Goal: Communication & Community: Ask a question

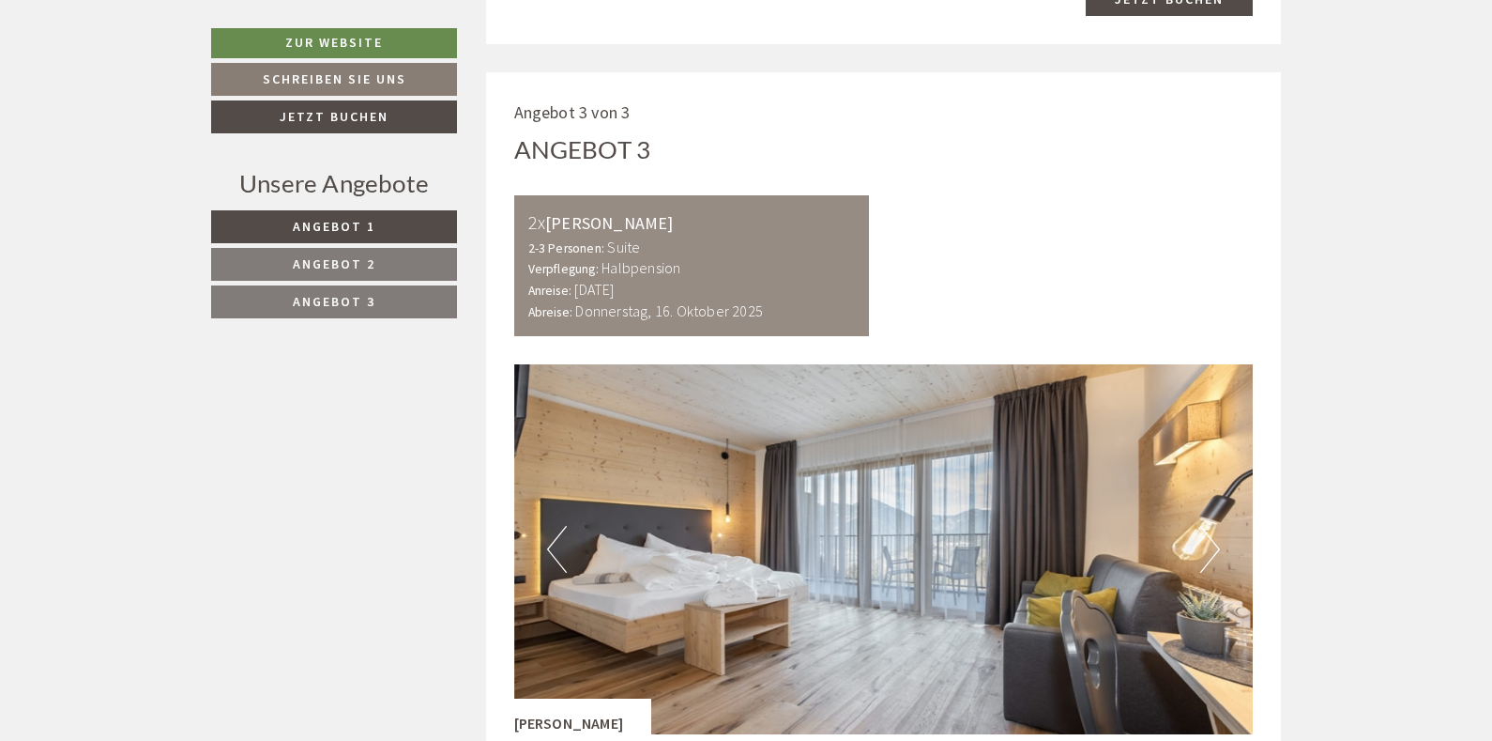
scroll to position [3379, 0]
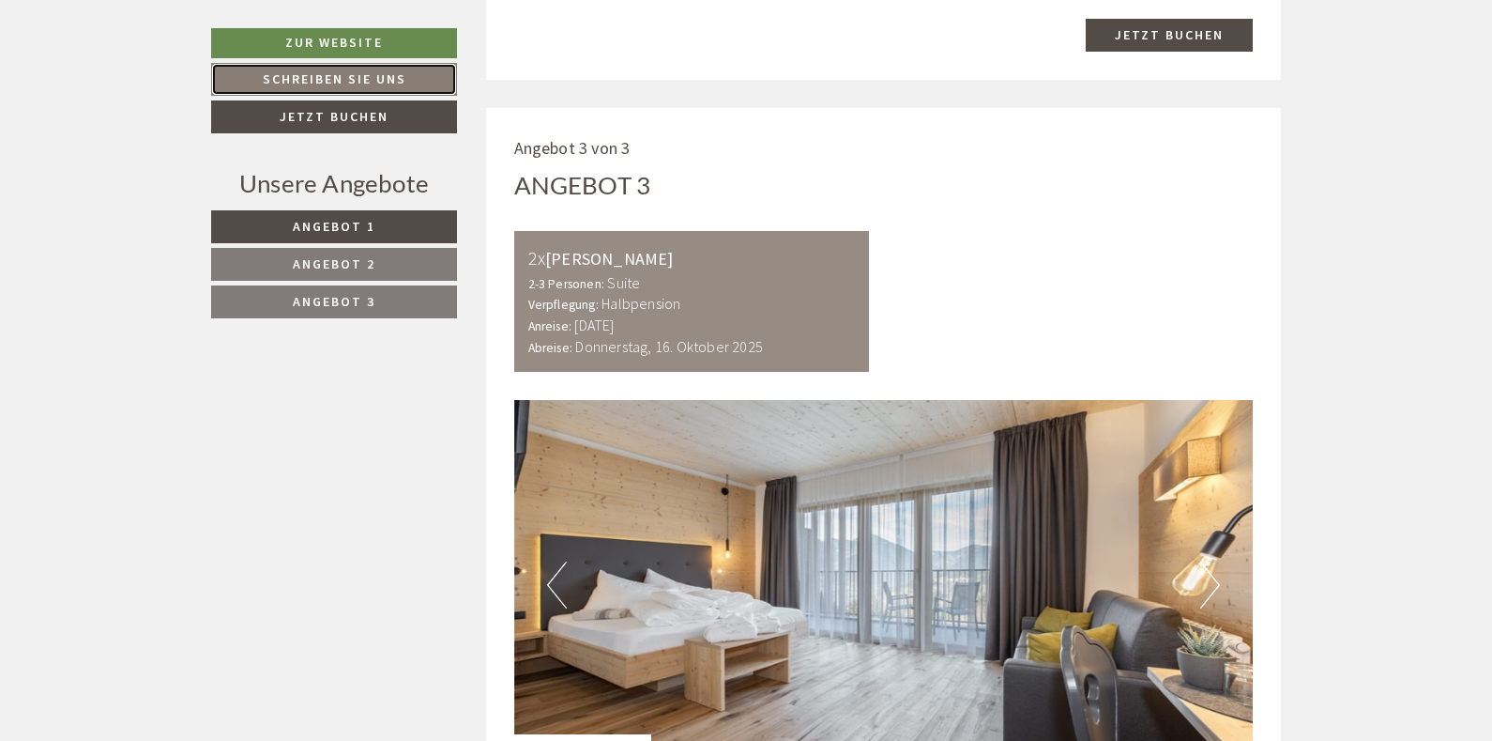
click at [343, 88] on link "Schreiben Sie uns" at bounding box center [334, 79] width 246 height 33
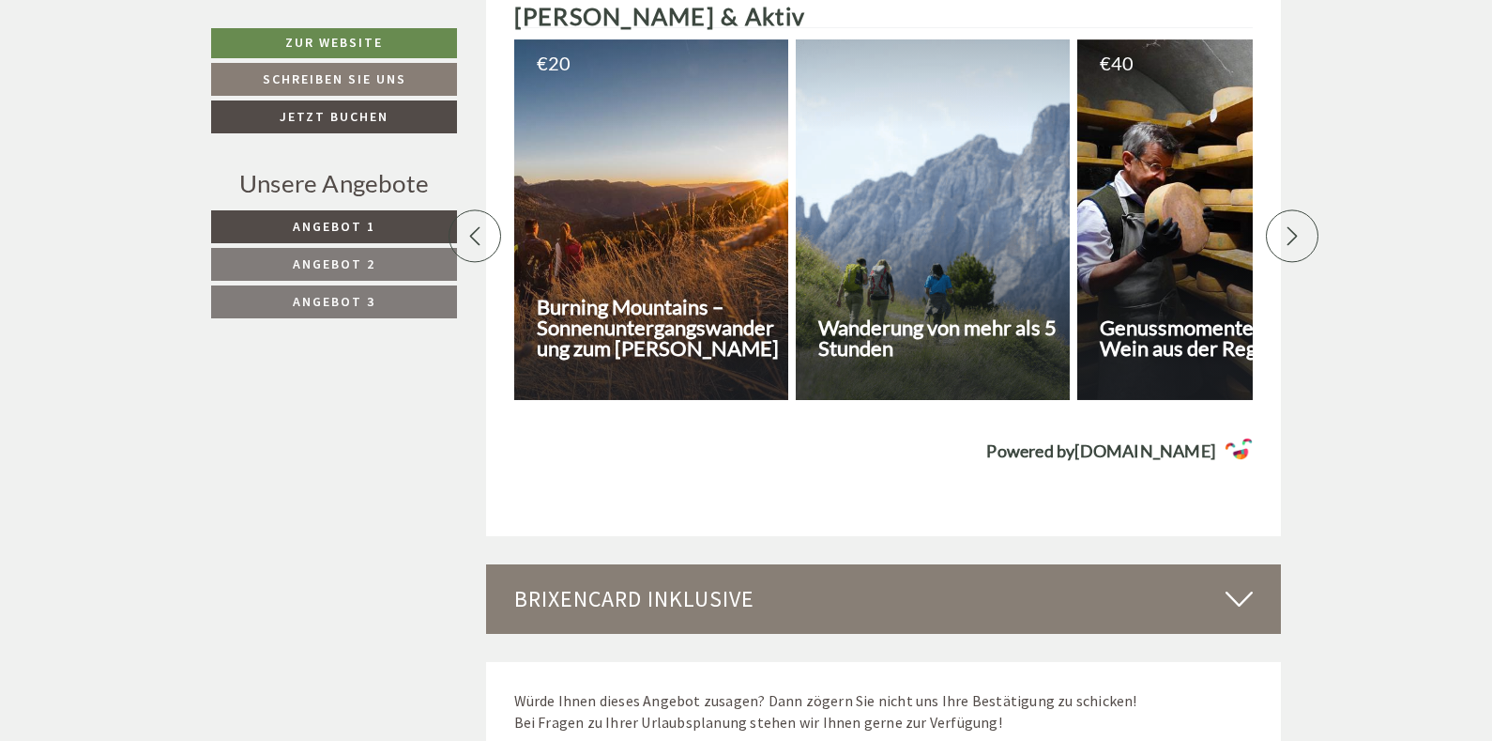
scroll to position [6495, 0]
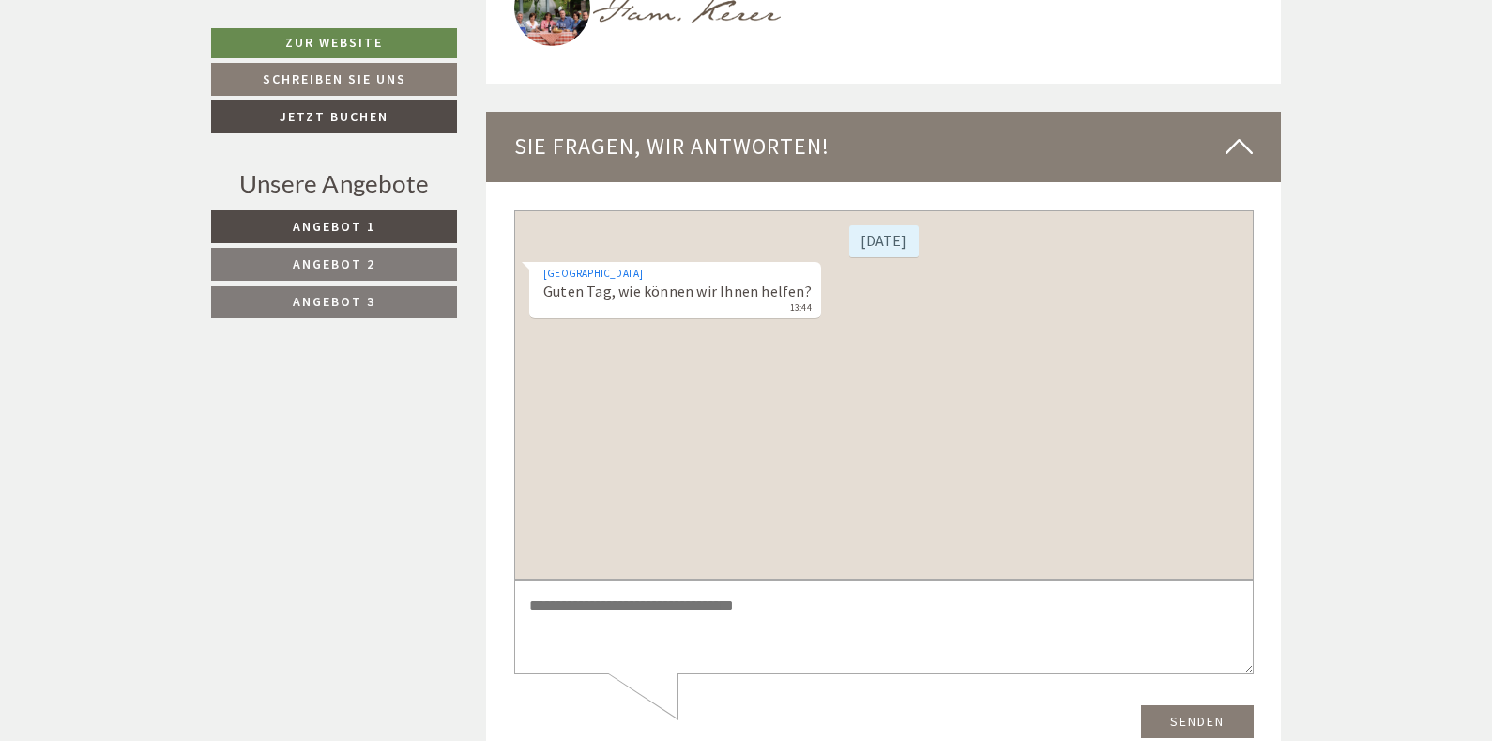
click at [573, 371] on div "[DATE] Hotel Torgglerhof Guten Tag, wie können wir Ihnen helfen? 13:44" at bounding box center [883, 394] width 740 height 370
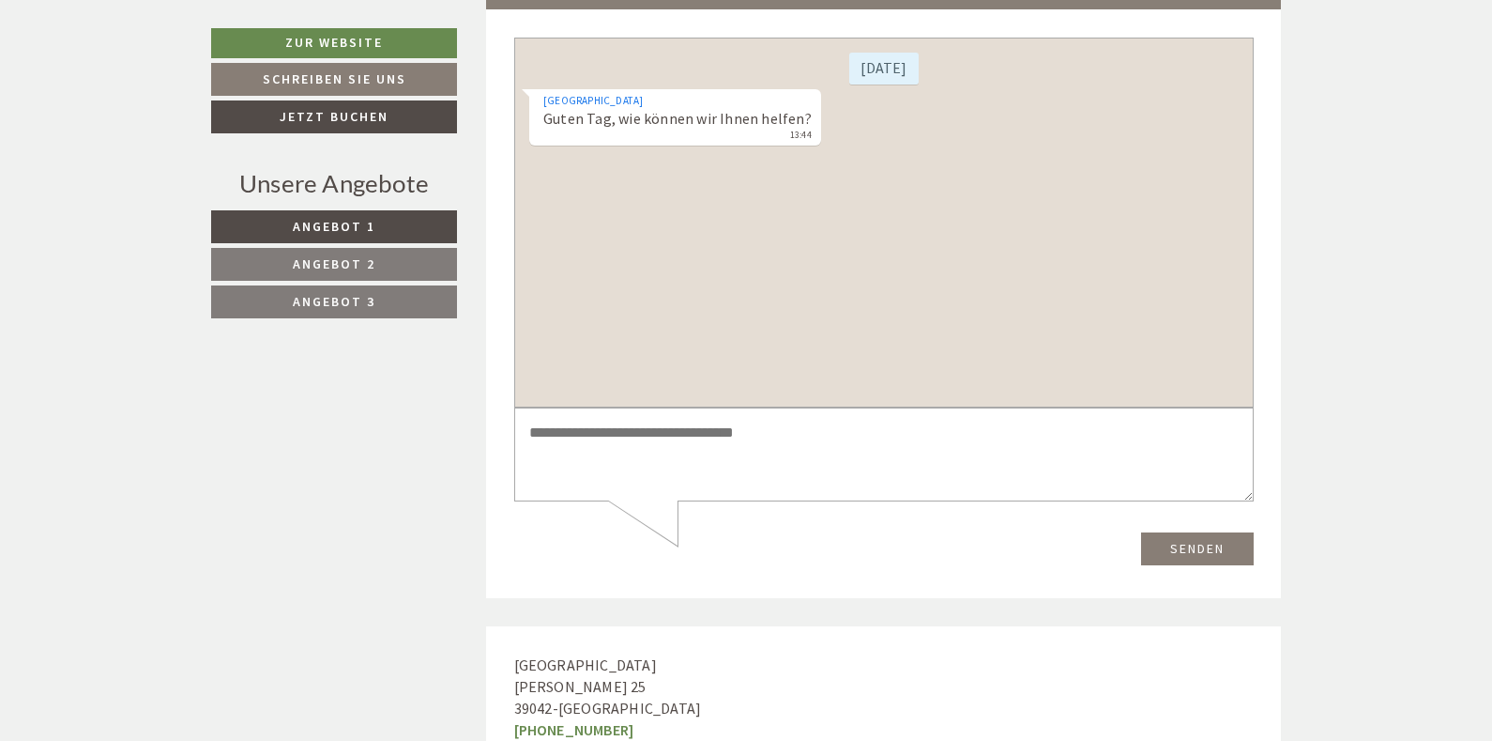
scroll to position [6683, 0]
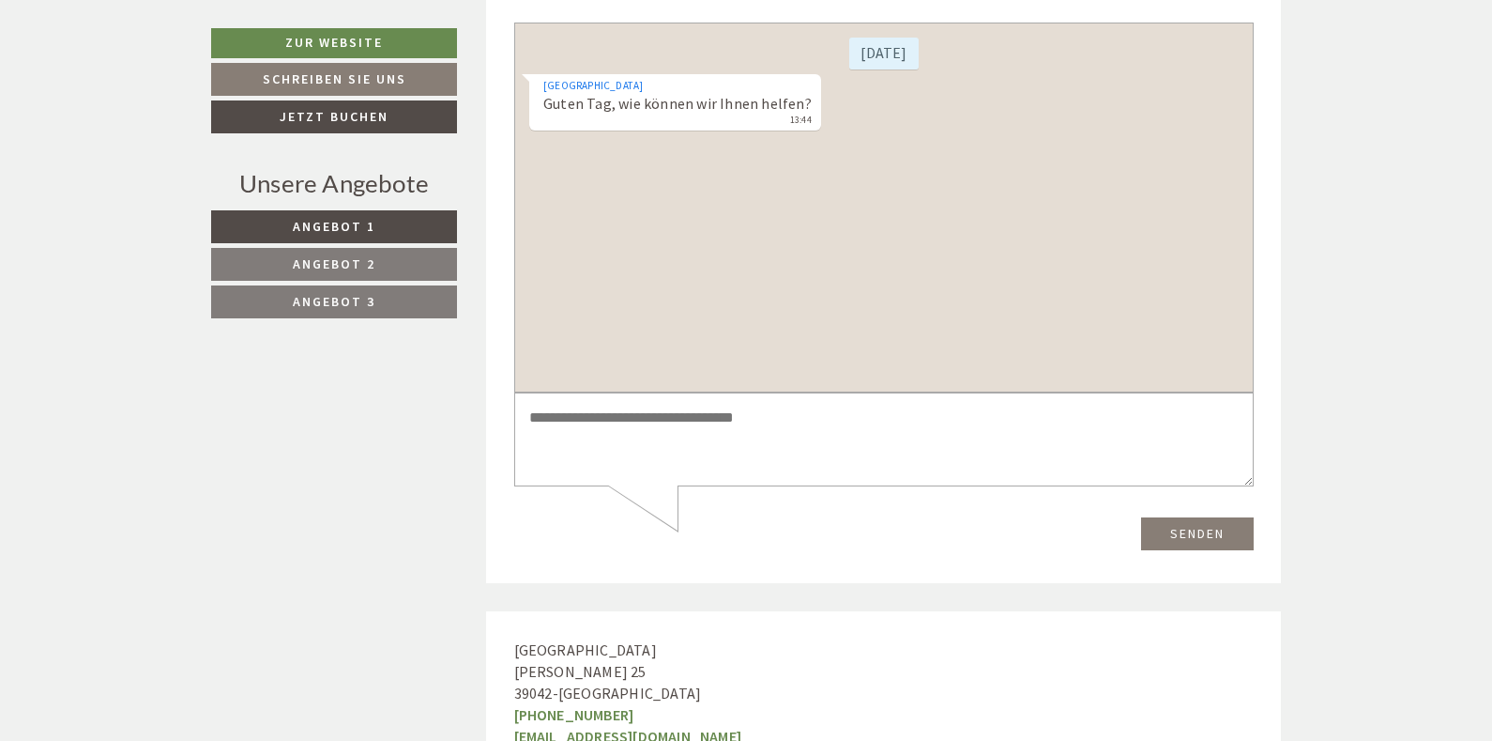
click at [569, 418] on textarea at bounding box center [883, 438] width 740 height 95
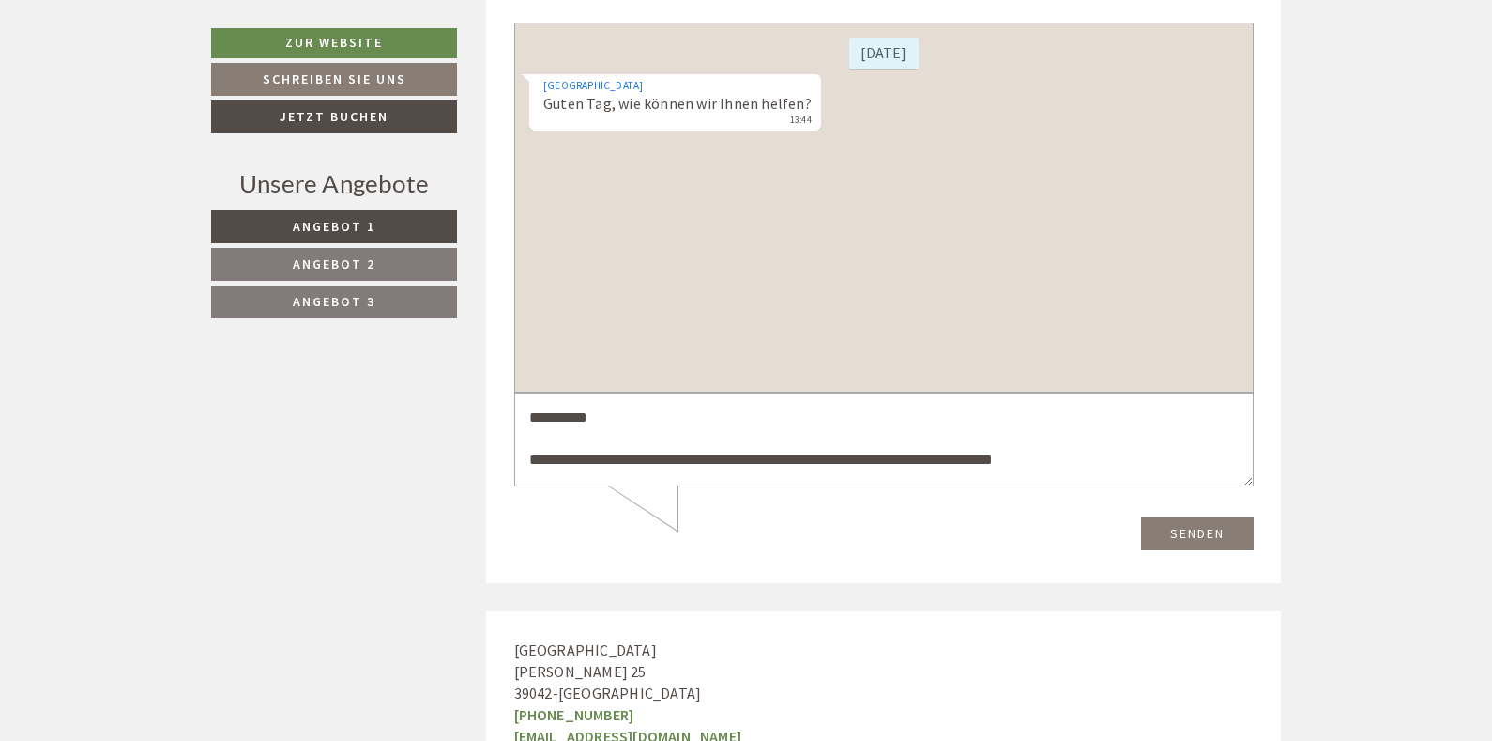
scroll to position [7, 0]
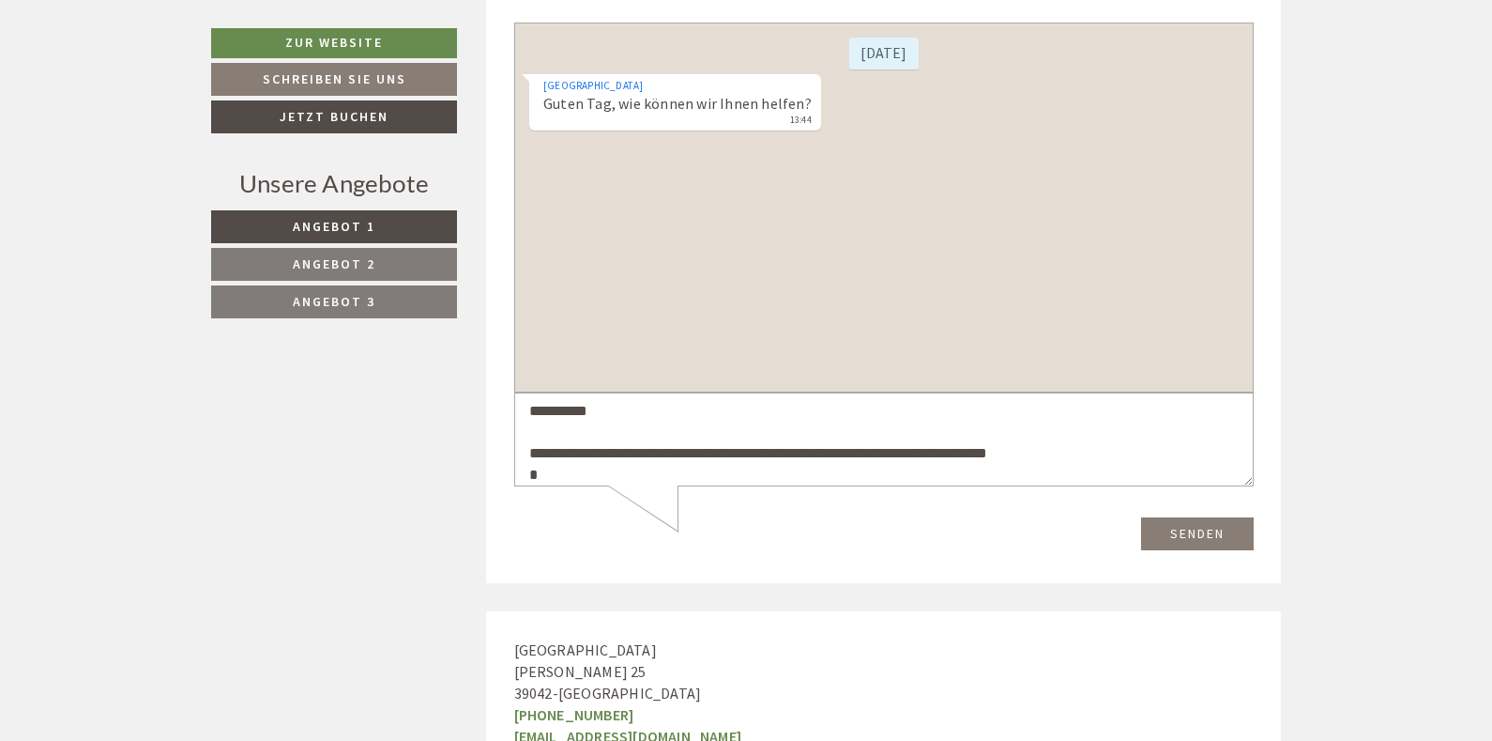
click at [580, 424] on textarea "**********" at bounding box center [883, 438] width 740 height 95
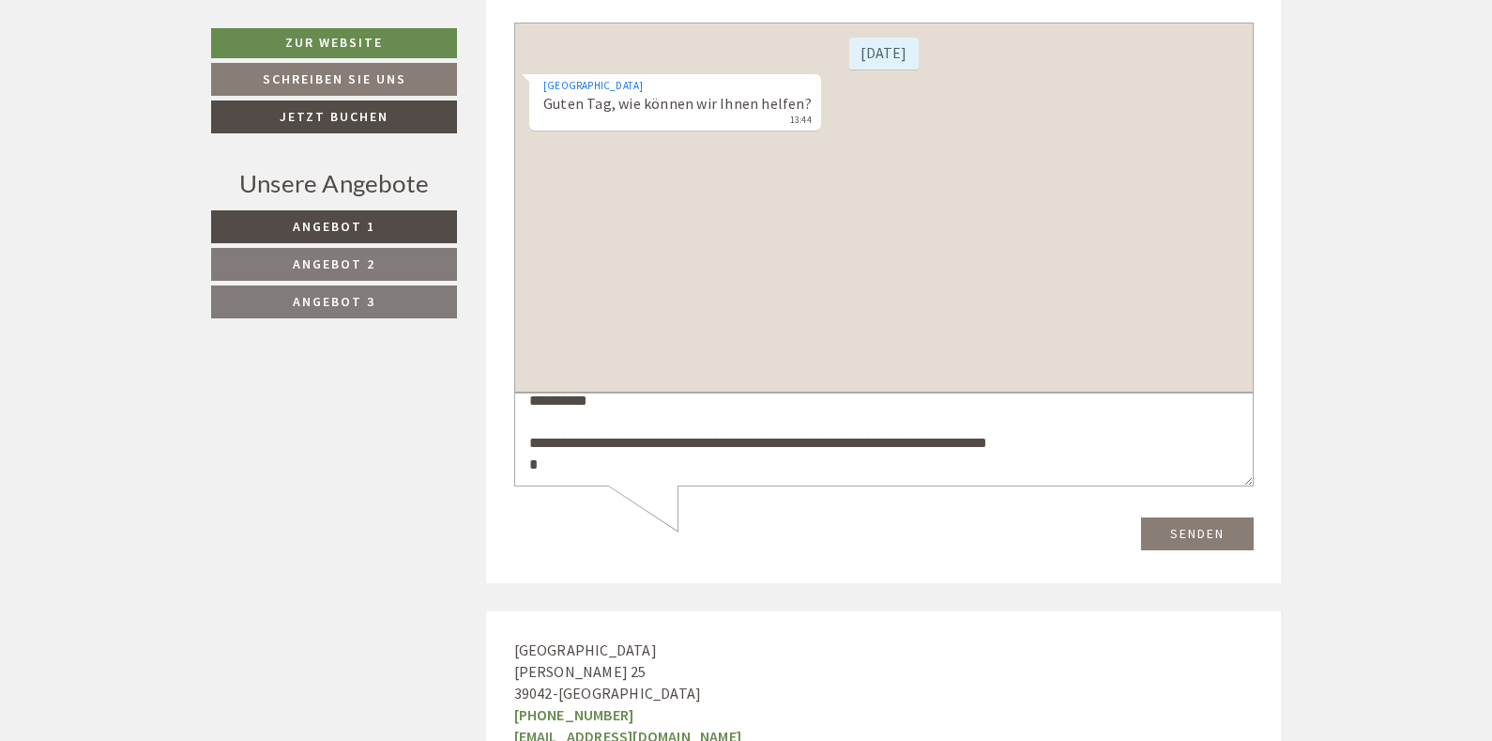
scroll to position [21, 0]
click at [569, 464] on textarea "**********" at bounding box center [883, 438] width 740 height 95
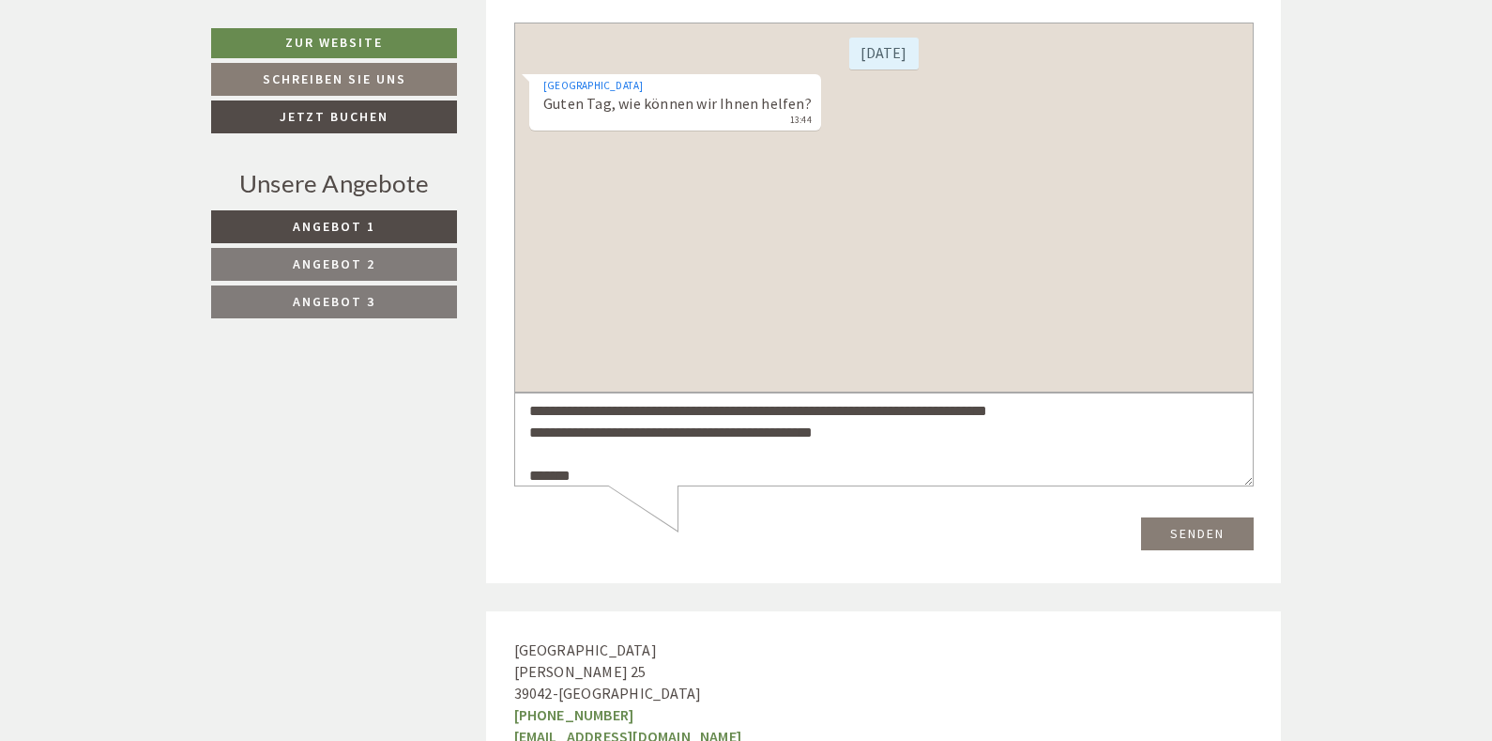
scroll to position [70, 0]
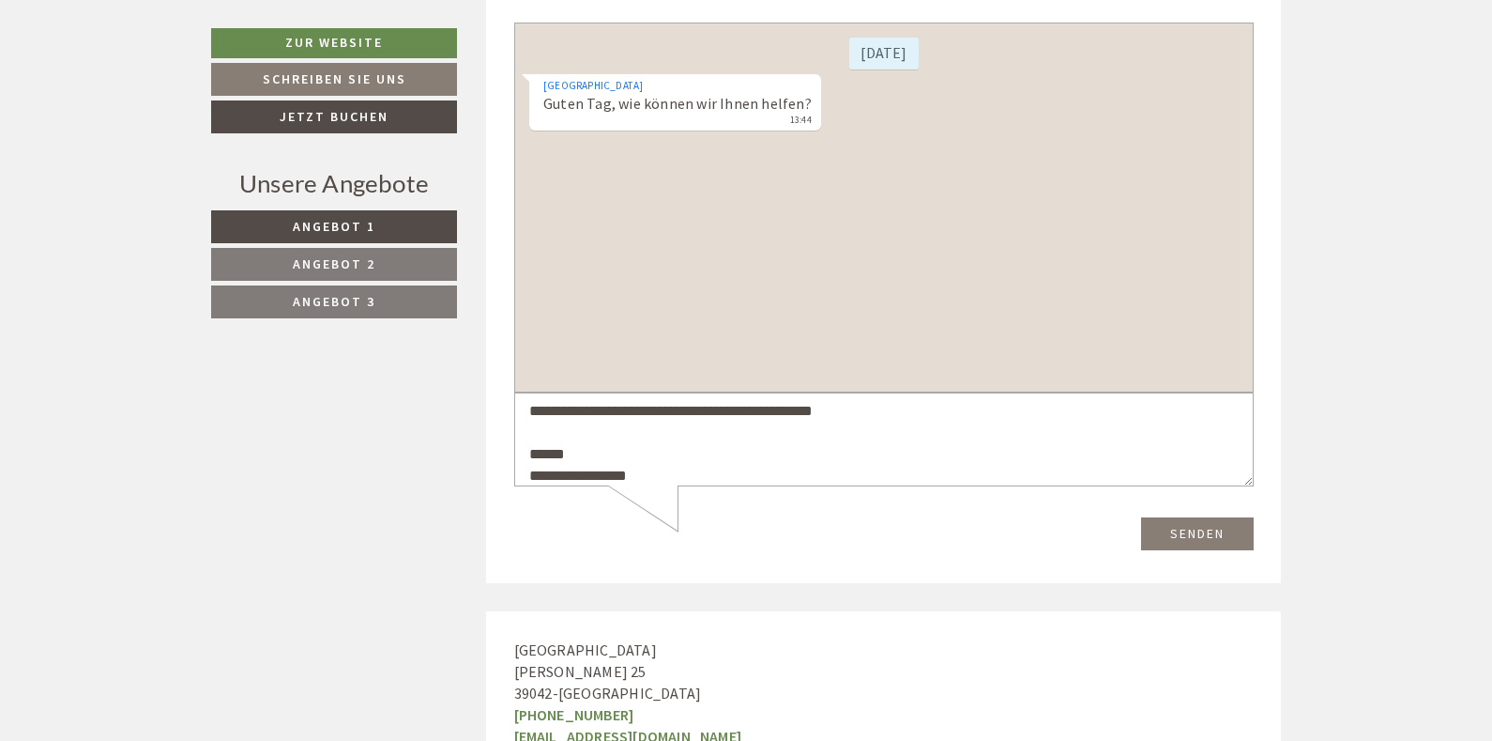
type textarea "**********"
click at [1189, 535] on button "Senden" at bounding box center [1196, 532] width 113 height 33
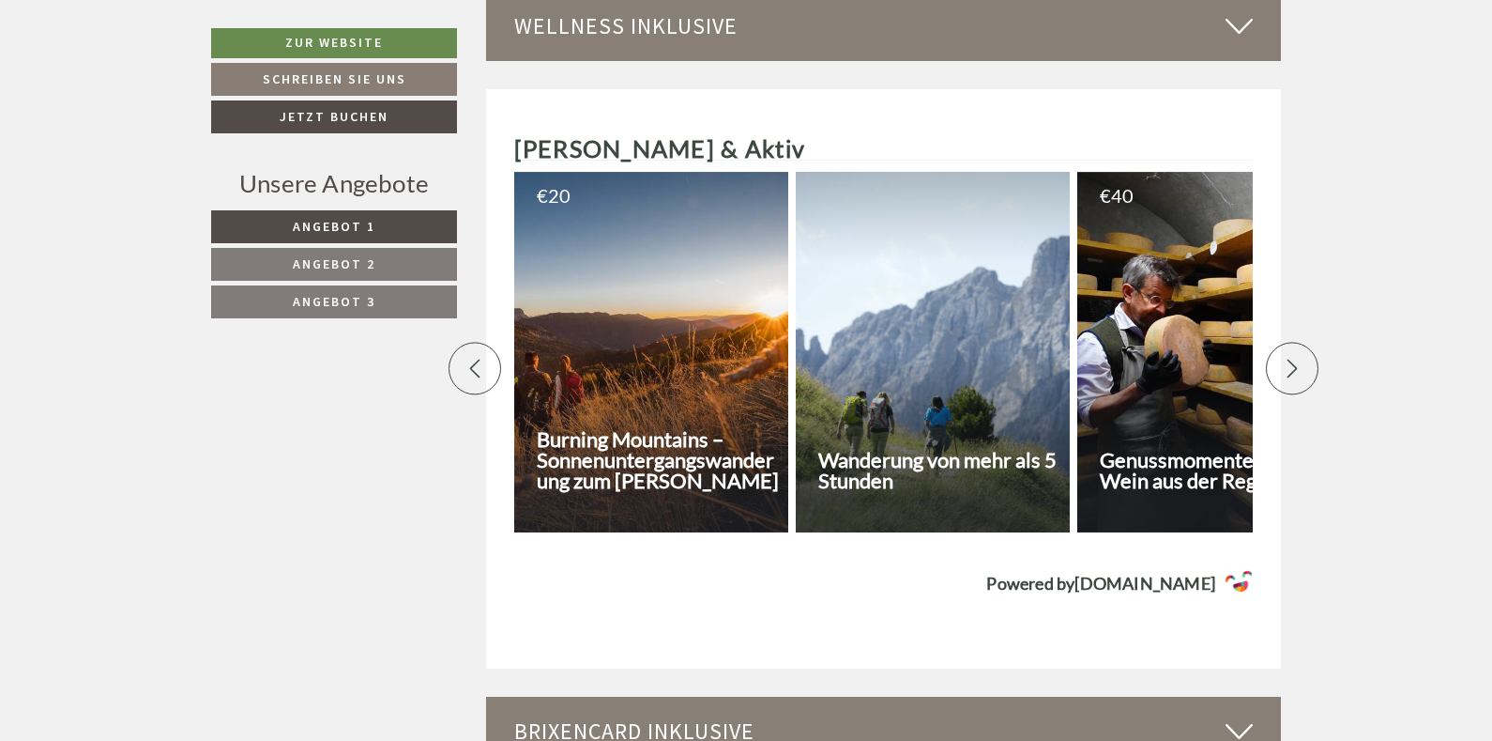
scroll to position [5463, 0]
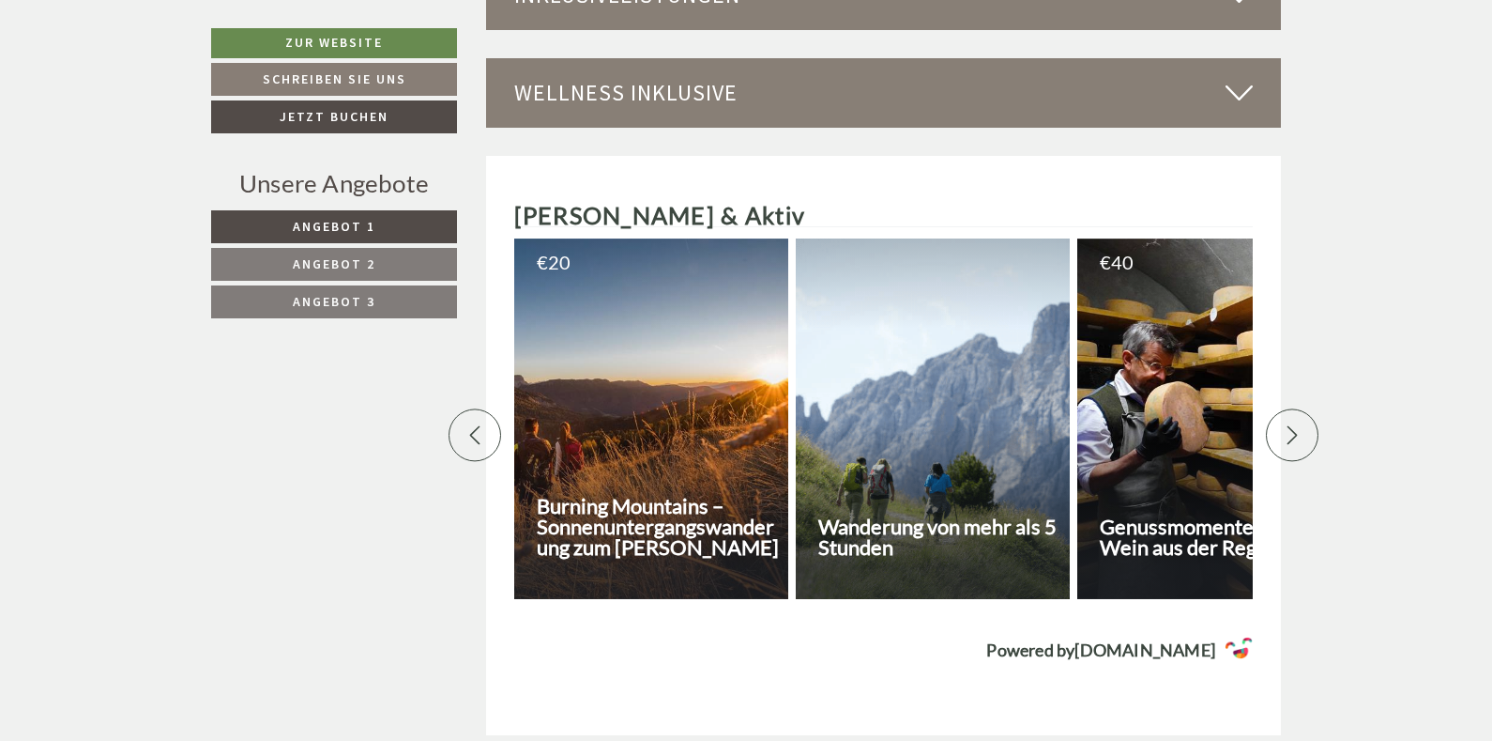
click at [338, 216] on link "Angebot 1" at bounding box center [334, 226] width 246 height 33
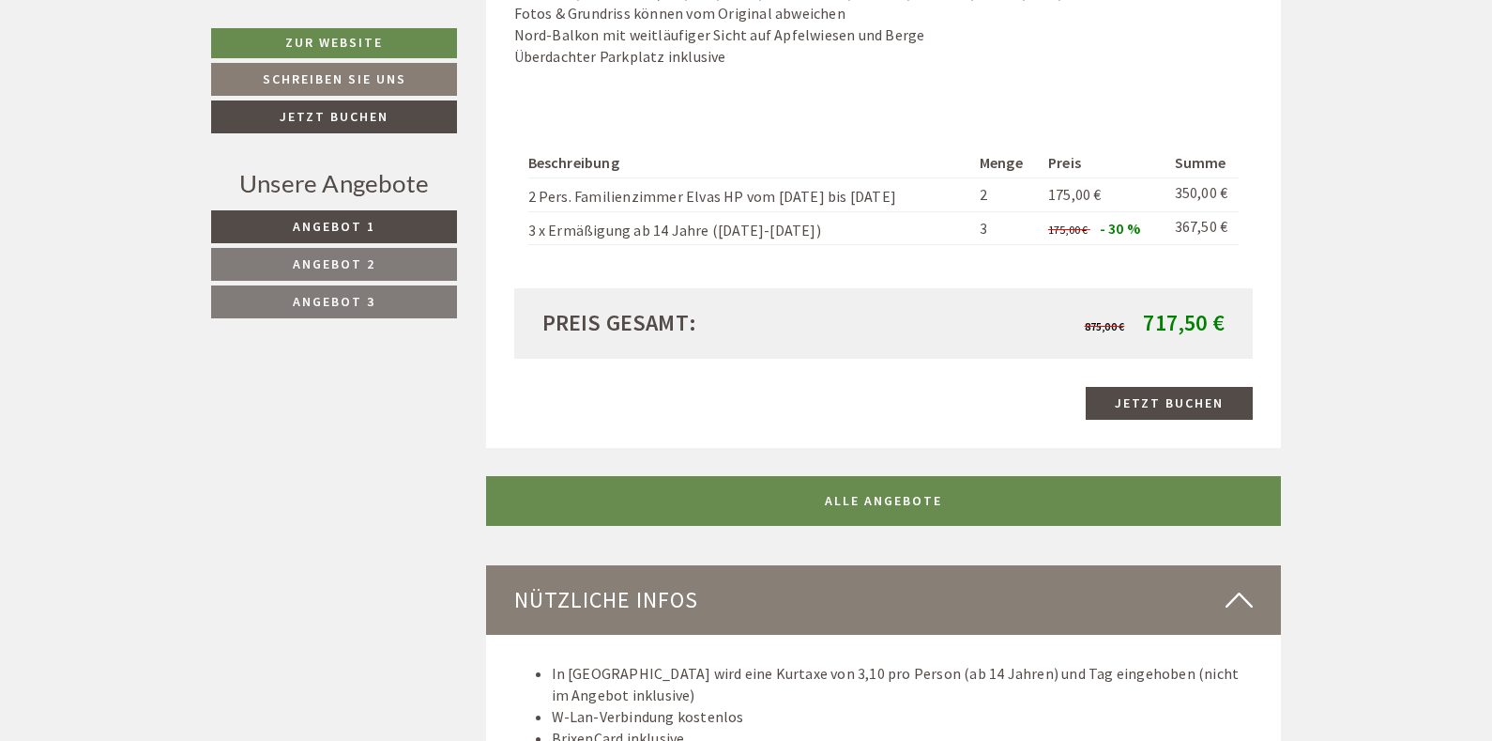
scroll to position [1773, 0]
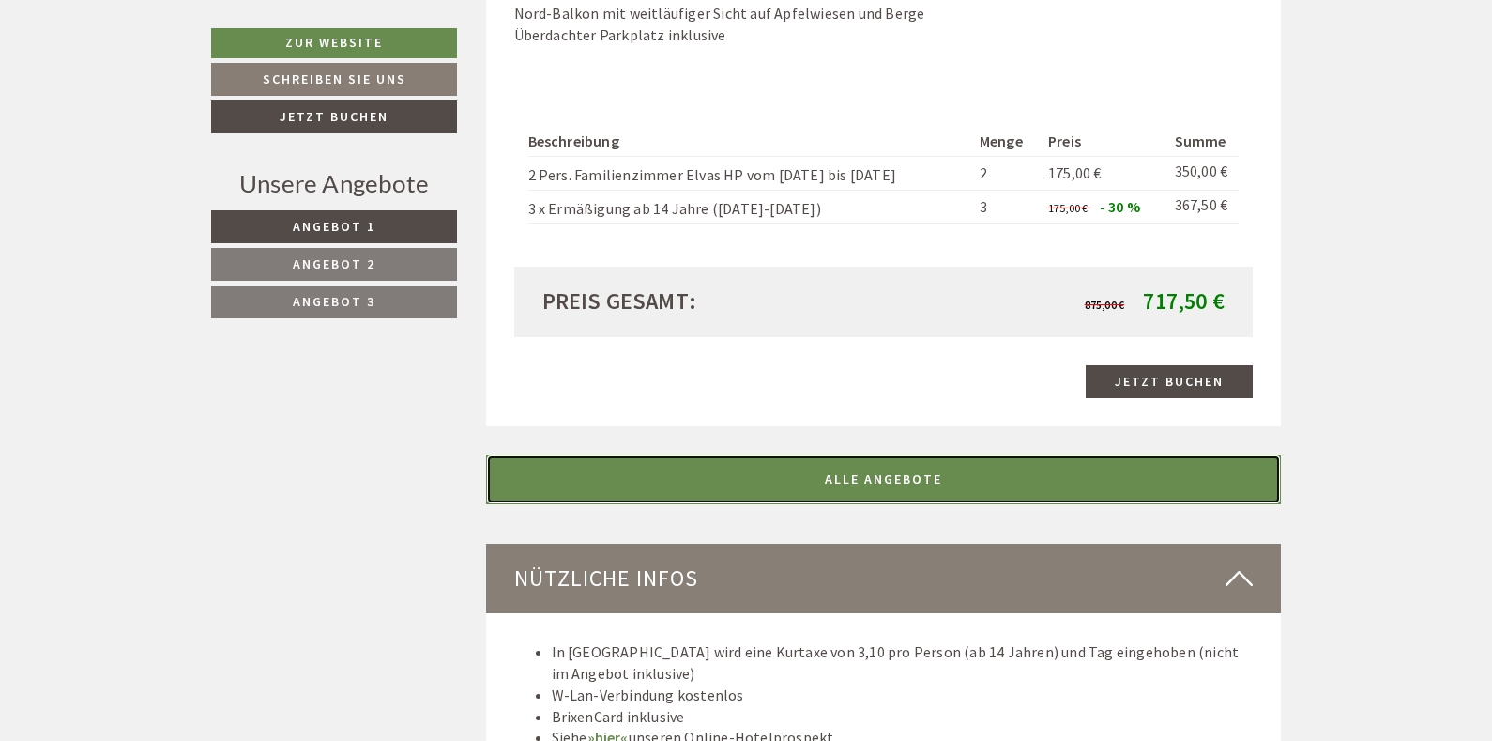
click at [945, 498] on link "ALLE ANGEBOTE" at bounding box center [884, 479] width 796 height 50
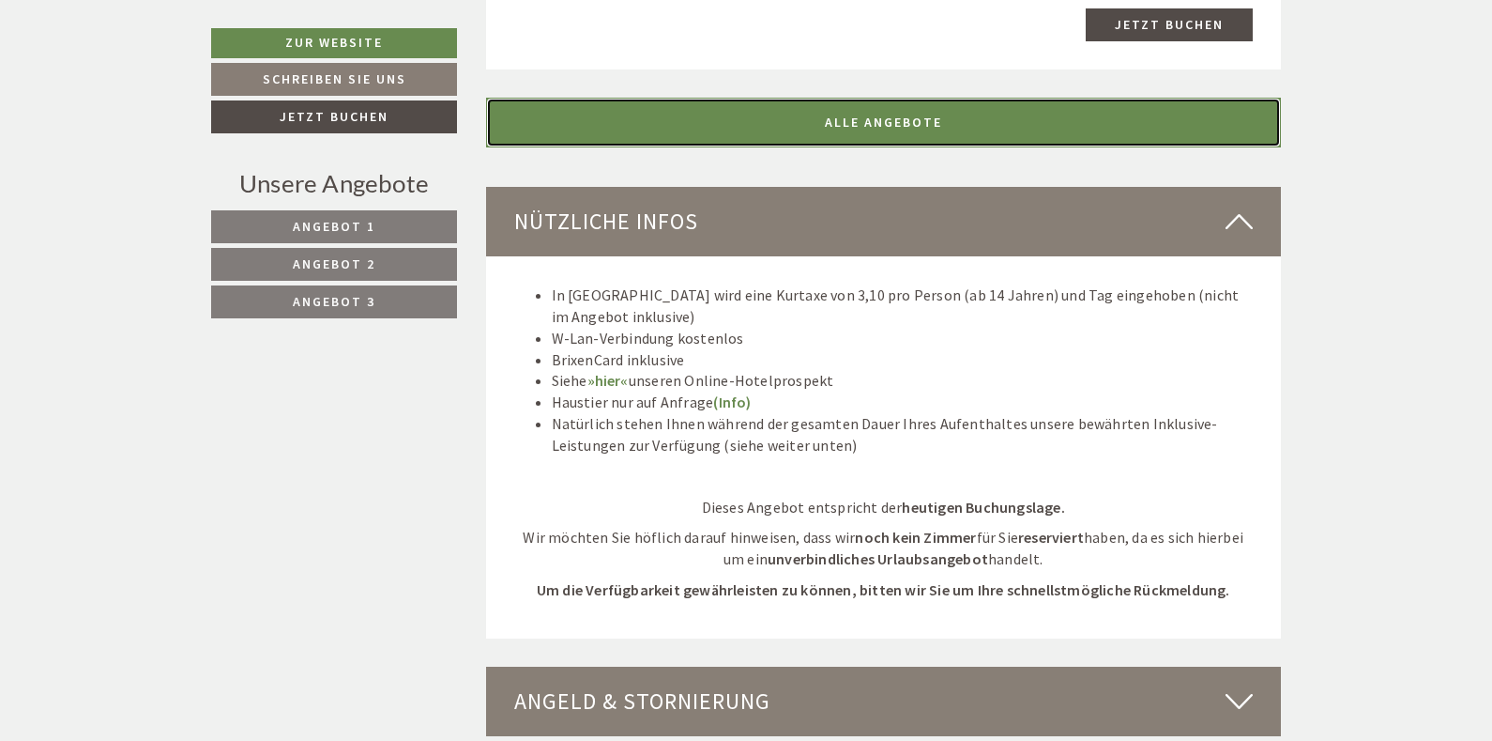
scroll to position [4683, 0]
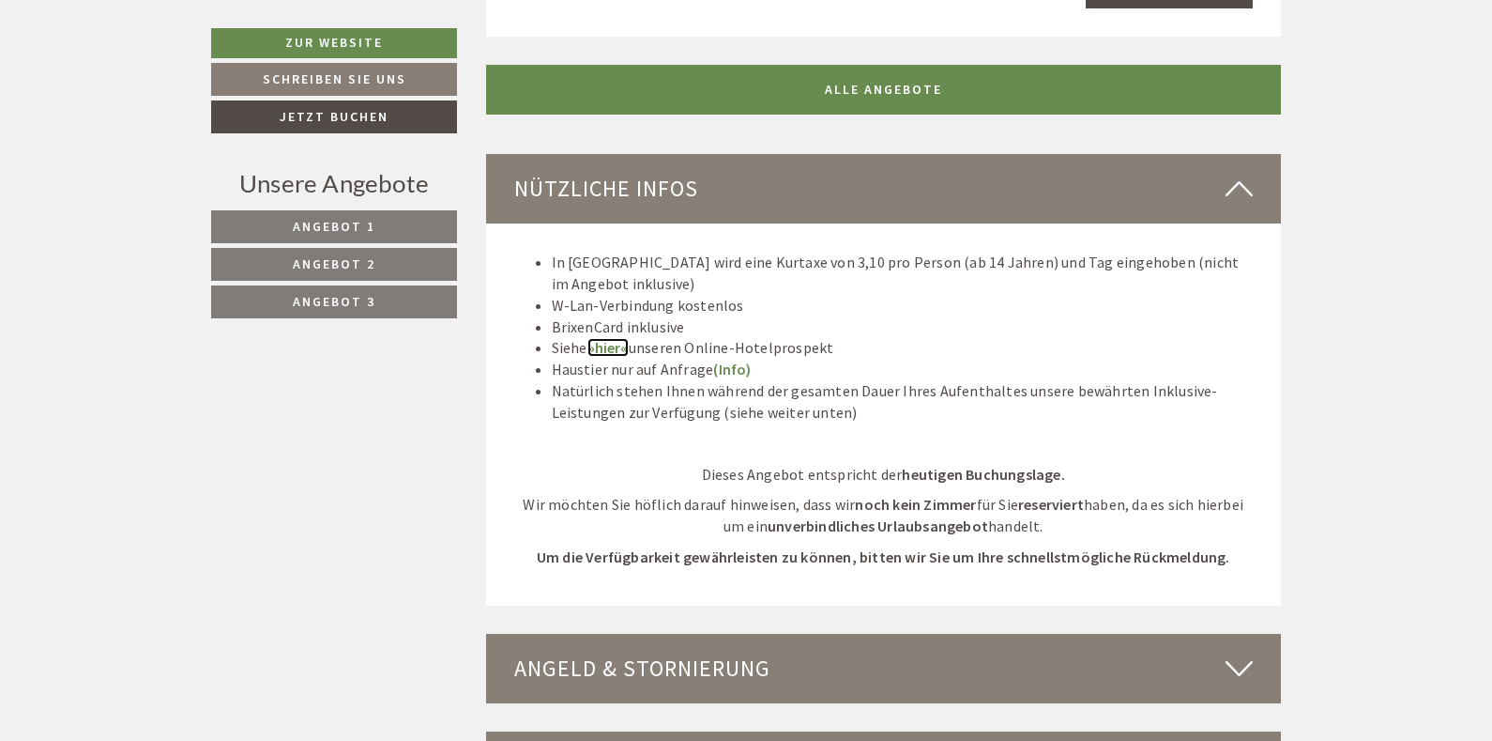
click at [607, 338] on link "»hier«" at bounding box center [608, 347] width 41 height 19
